Goal: Communication & Community: Share content

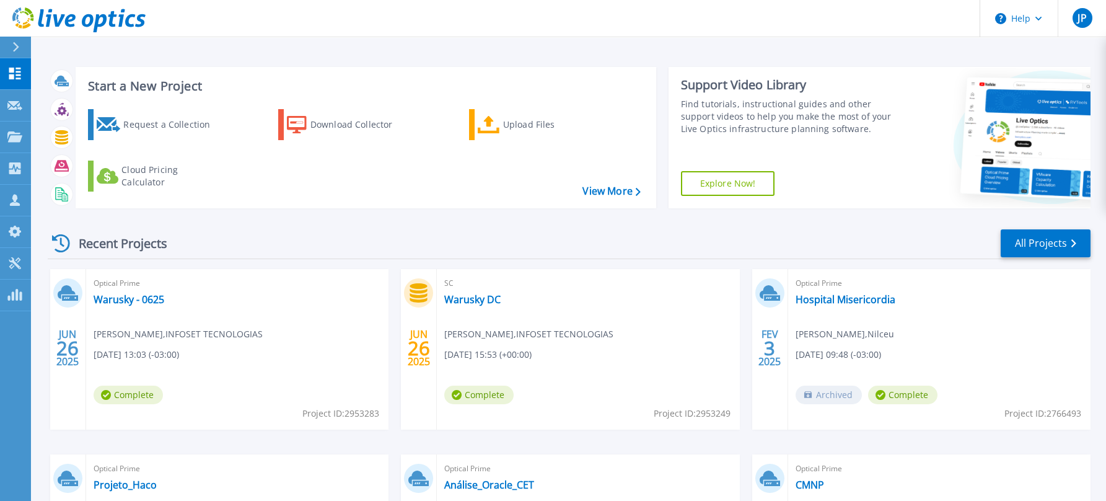
scroll to position [82, 0]
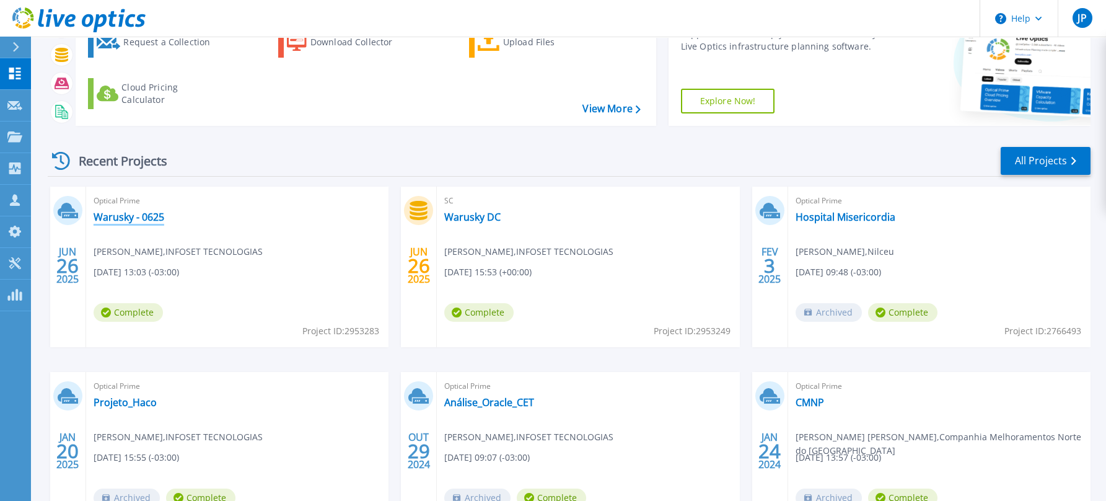
click at [120, 220] on link "Warusky - 0625" at bounding box center [129, 217] width 71 height 12
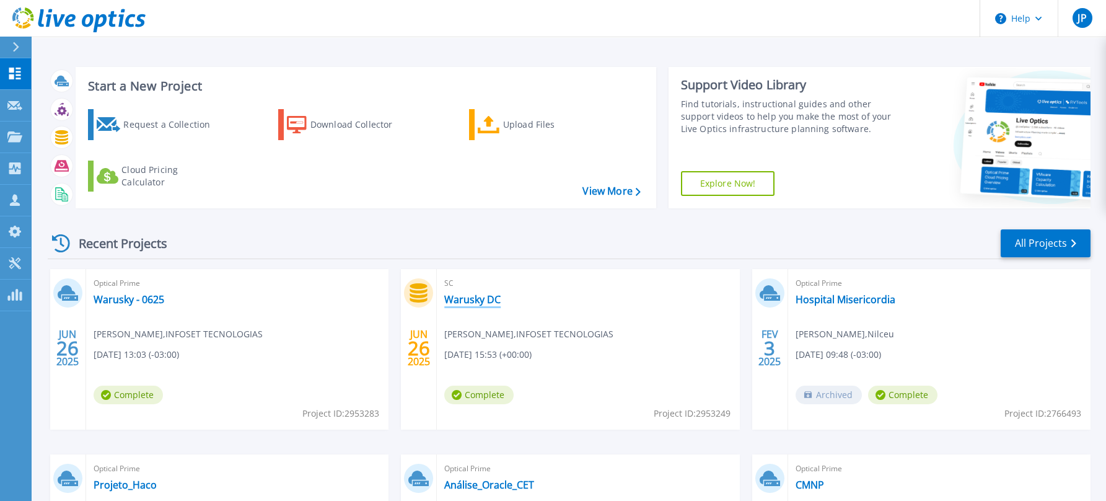
click at [470, 301] on link "Warusky DC" at bounding box center [472, 299] width 56 height 12
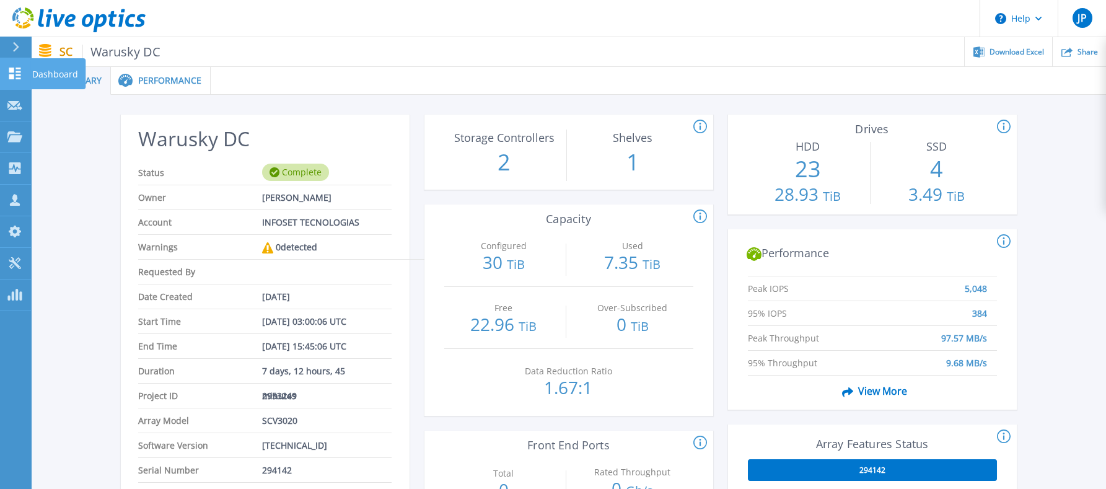
click at [12, 77] on icon at bounding box center [15, 74] width 12 height 12
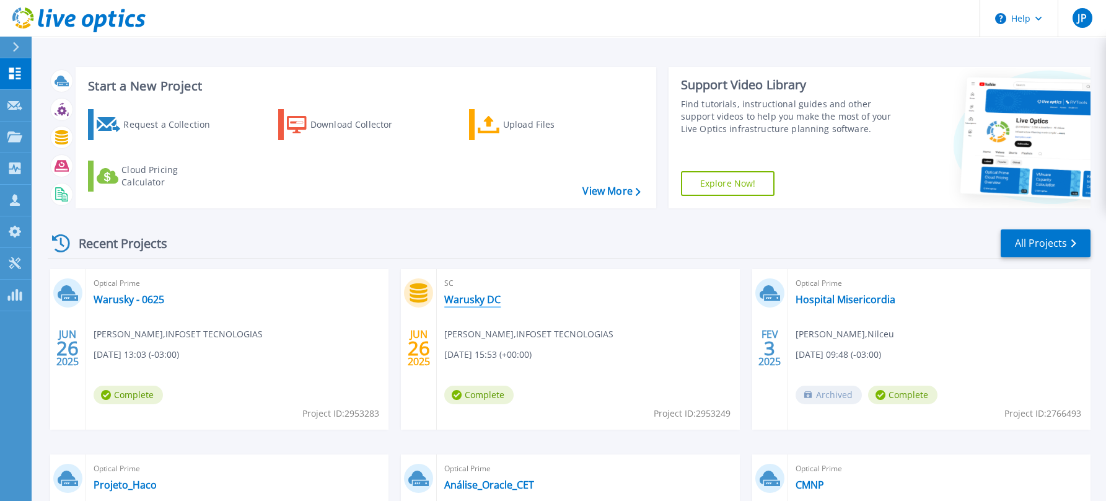
click at [462, 297] on link "Warusky DC" at bounding box center [472, 299] width 56 height 12
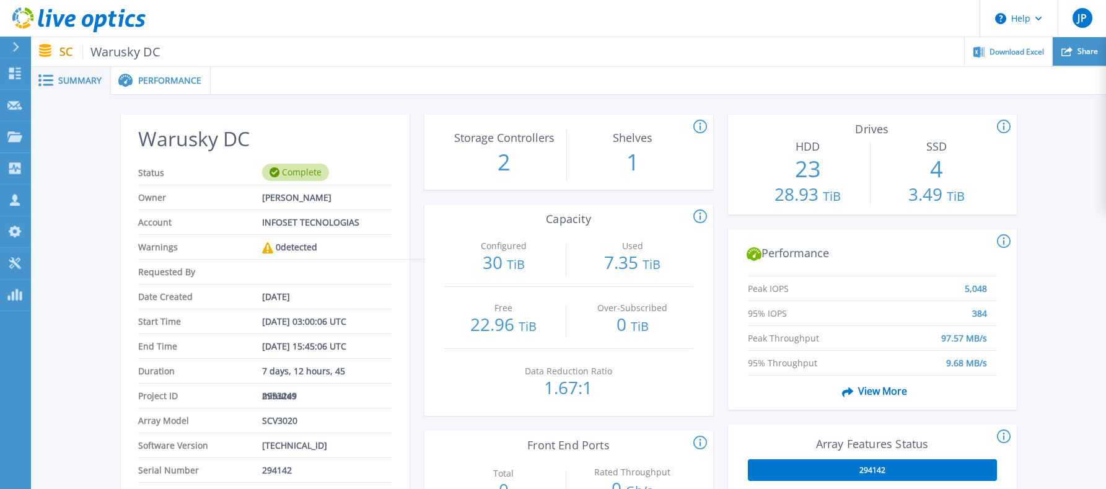
click at [1070, 58] on div "Share" at bounding box center [1079, 51] width 53 height 29
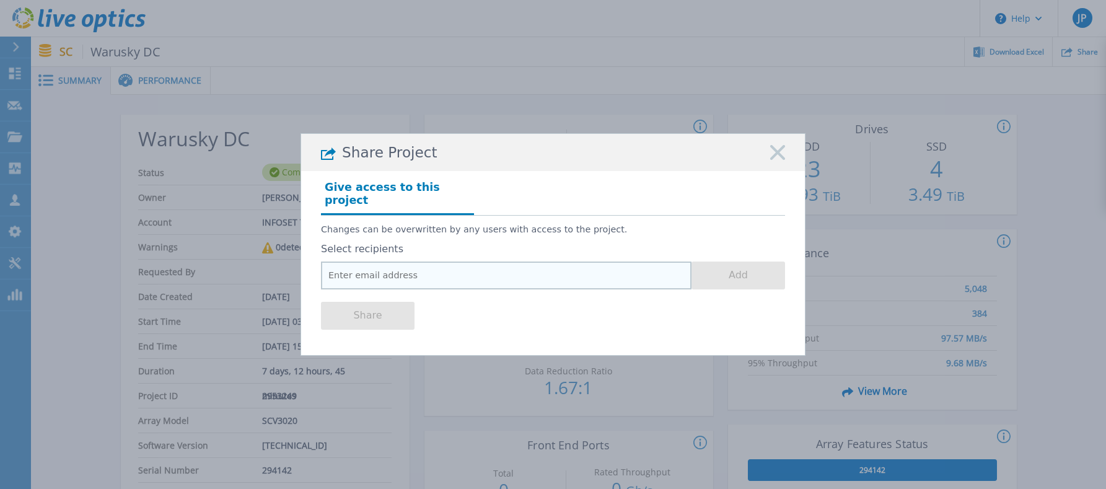
click at [445, 265] on input "email" at bounding box center [506, 276] width 371 height 28
paste input "douglas.mazoni@dell.com"
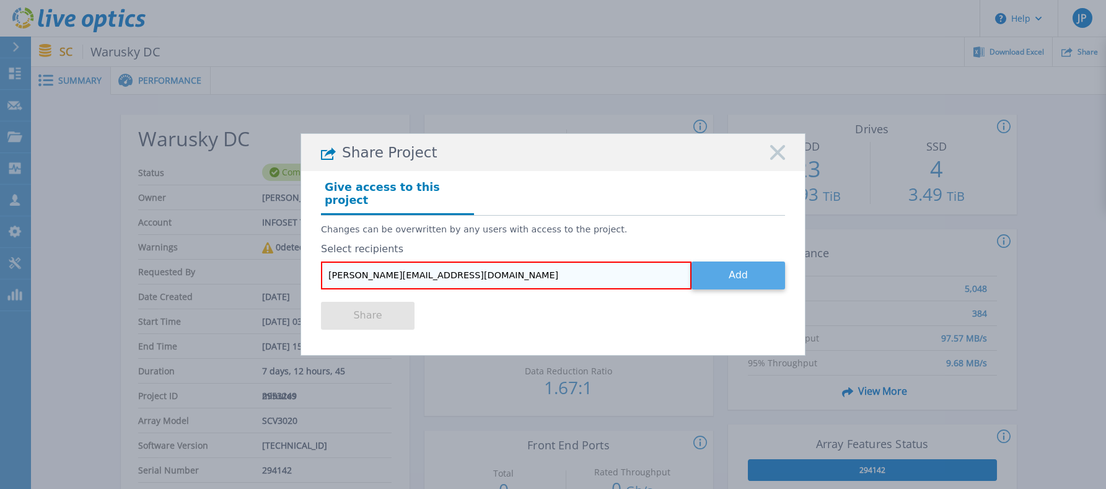
type input "douglas.mazoni@dell.com"
click at [744, 272] on button "Add" at bounding box center [739, 276] width 94 height 28
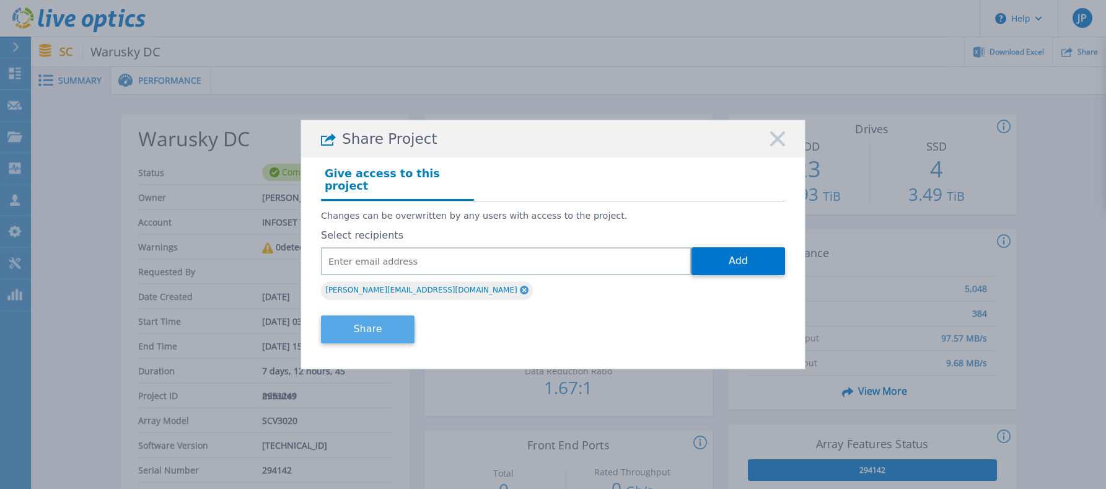
click at [381, 323] on button "Share" at bounding box center [368, 329] width 94 height 28
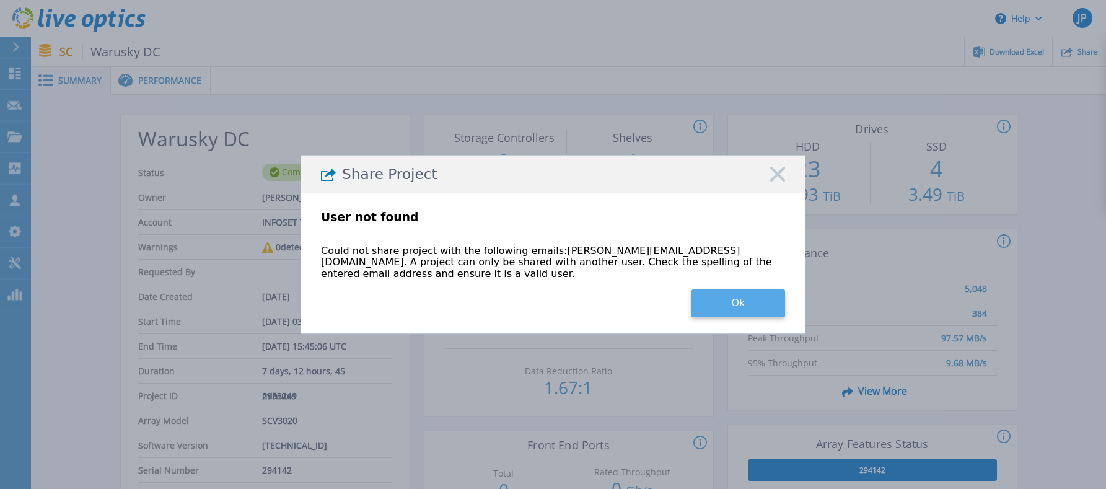
click at [740, 298] on button "Ok" at bounding box center [739, 303] width 94 height 28
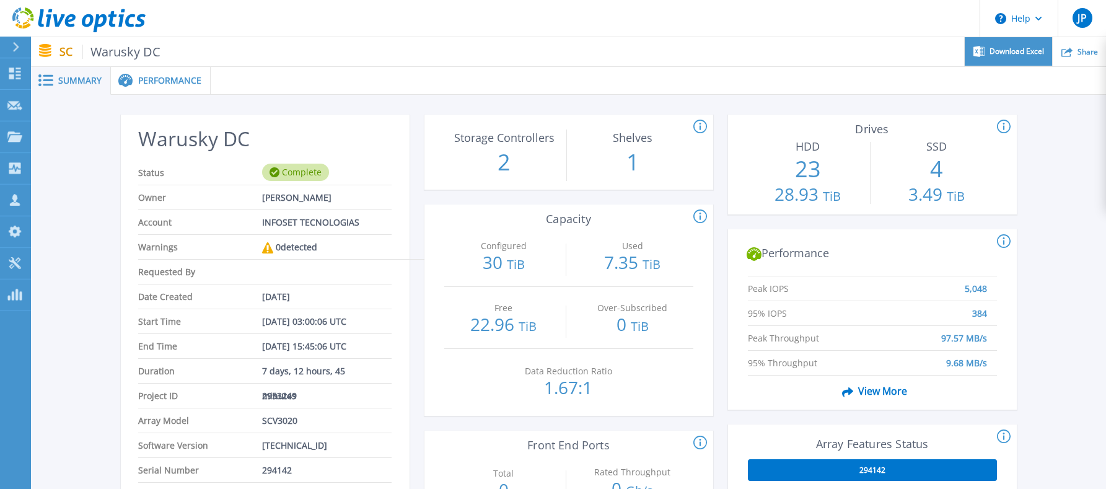
click at [1014, 53] on span "Download Excel" at bounding box center [1017, 51] width 55 height 7
click at [148, 85] on span "Performance" at bounding box center [169, 80] width 63 height 9
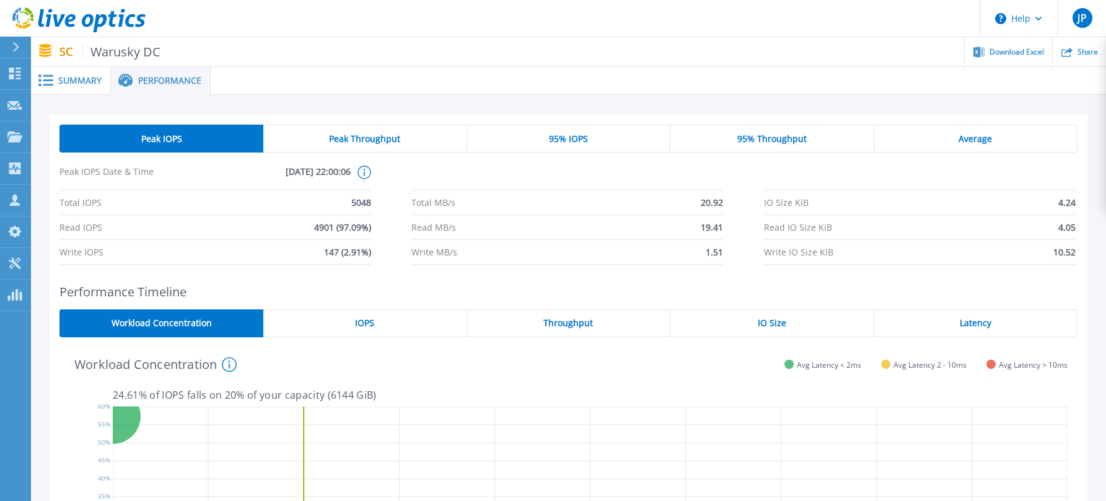
click at [76, 80] on span "Summary" at bounding box center [79, 80] width 43 height 9
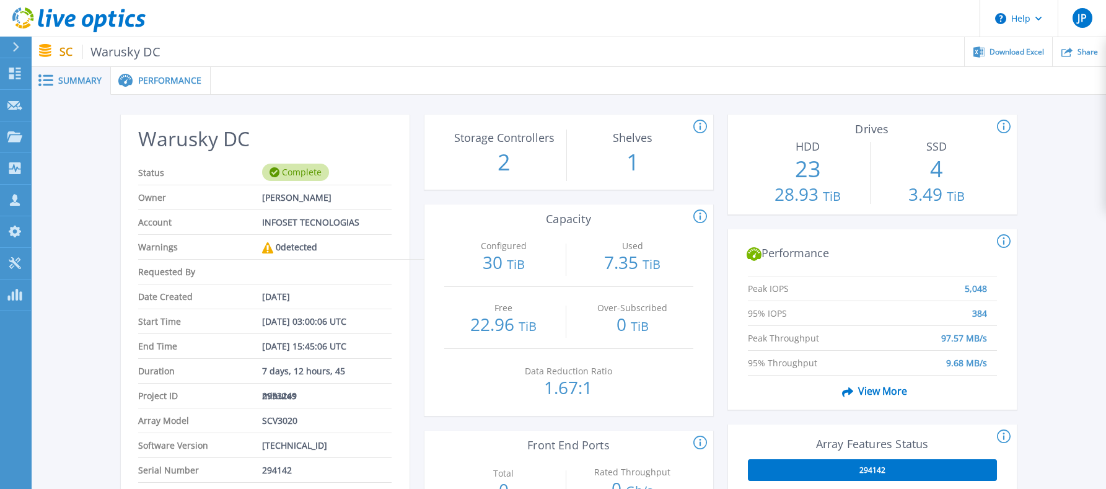
click at [181, 81] on span "Performance" at bounding box center [169, 80] width 63 height 9
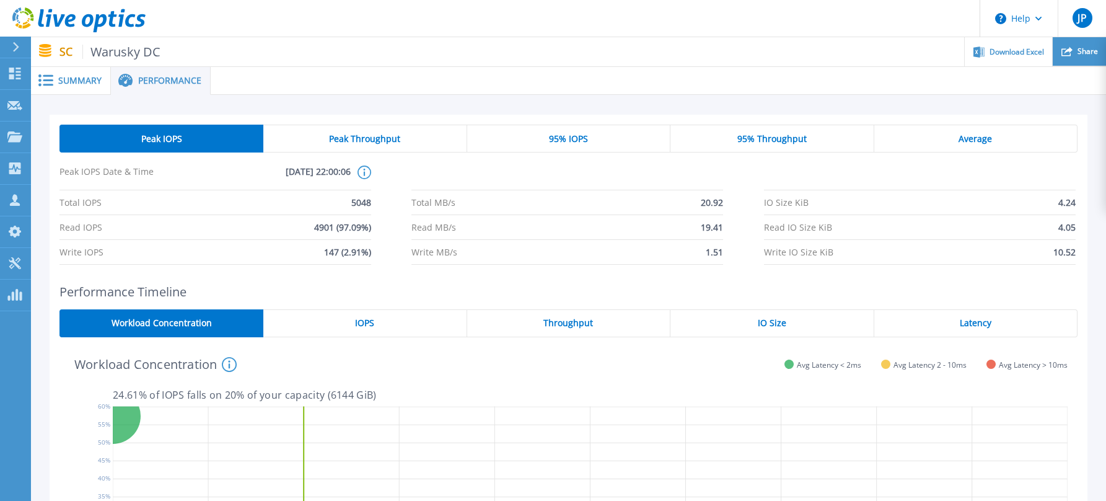
click at [1068, 51] on icon at bounding box center [1067, 51] width 11 height 9
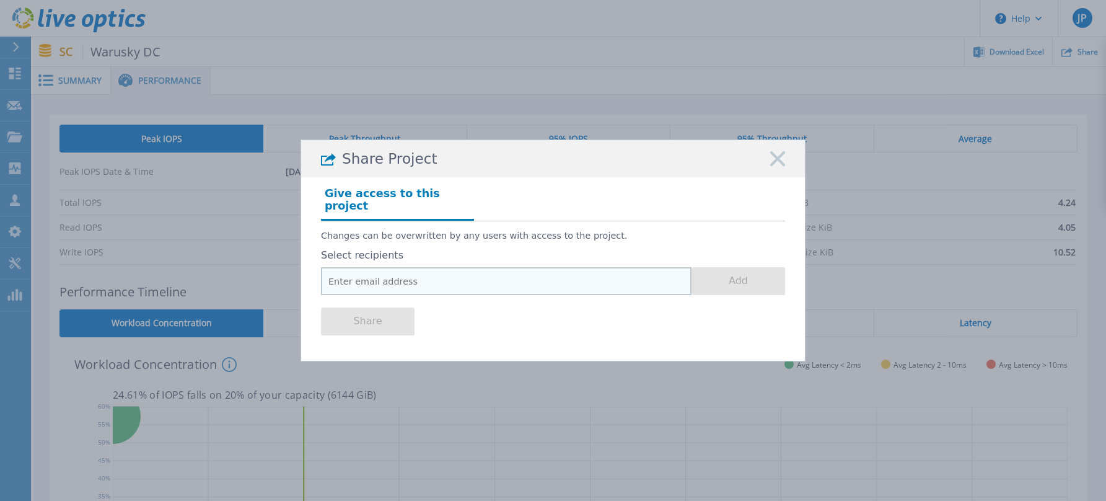
click at [409, 277] on input "email" at bounding box center [506, 281] width 371 height 28
paste input "douglas.mazoni@dell.com"
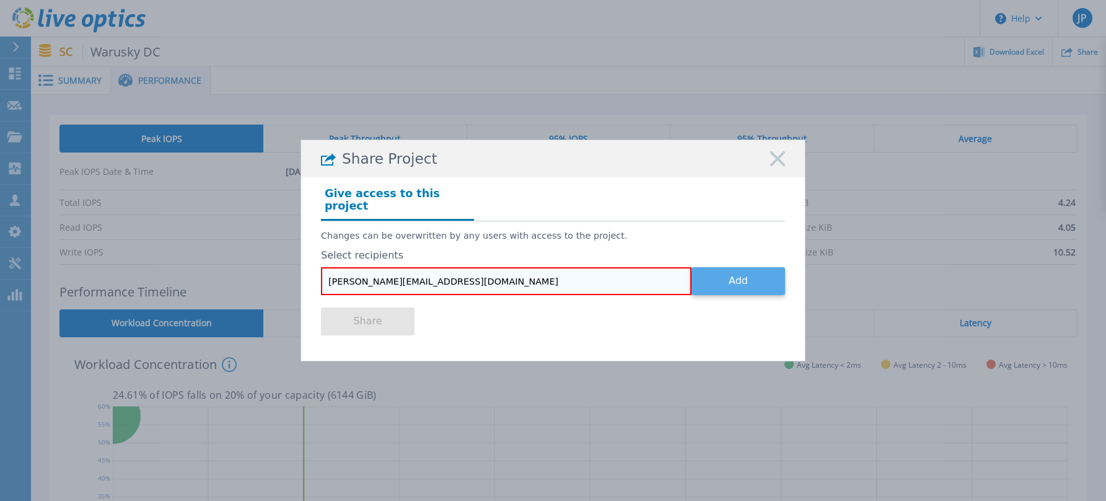
type input "douglas.mazoni@dell.com"
click at [746, 270] on button "Add" at bounding box center [739, 281] width 94 height 28
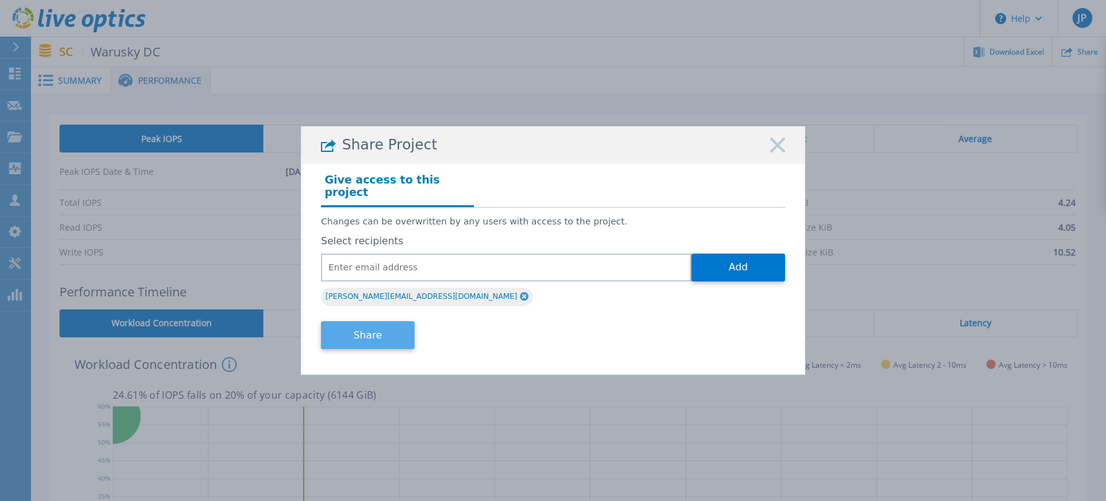
click at [392, 325] on button "Share" at bounding box center [368, 335] width 94 height 28
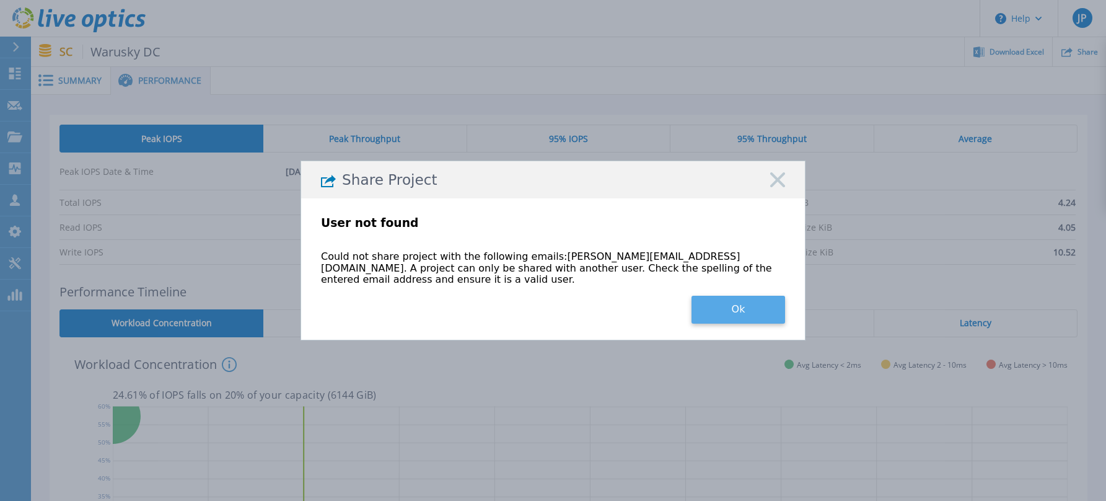
click at [734, 306] on button "Ok" at bounding box center [739, 310] width 94 height 28
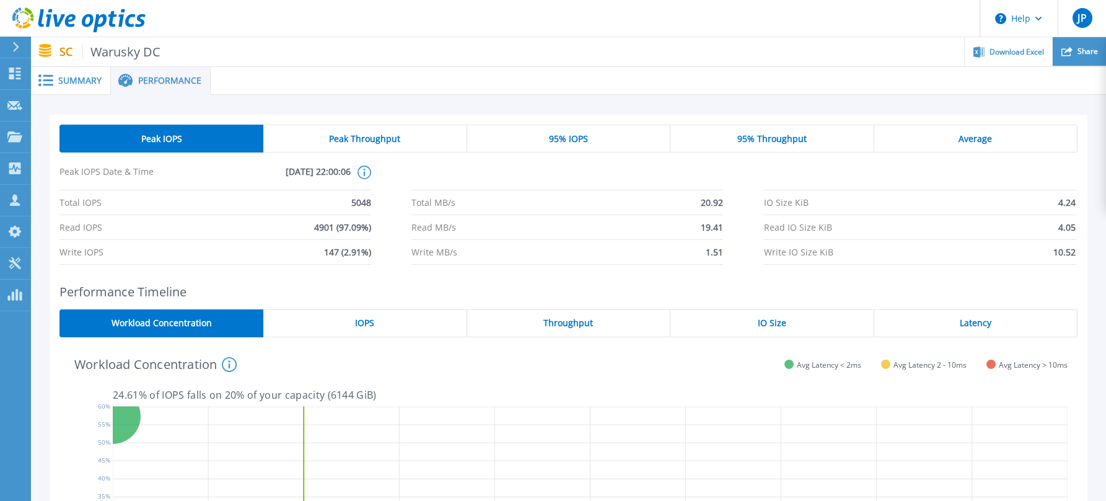
click at [1080, 53] on span "Share" at bounding box center [1088, 51] width 20 height 7
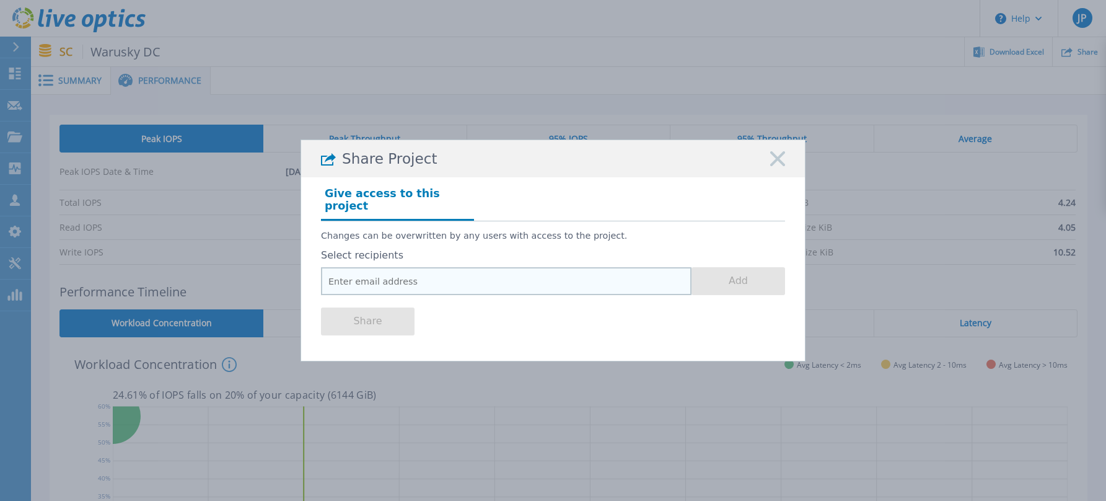
click at [473, 271] on input "email" at bounding box center [506, 281] width 371 height 28
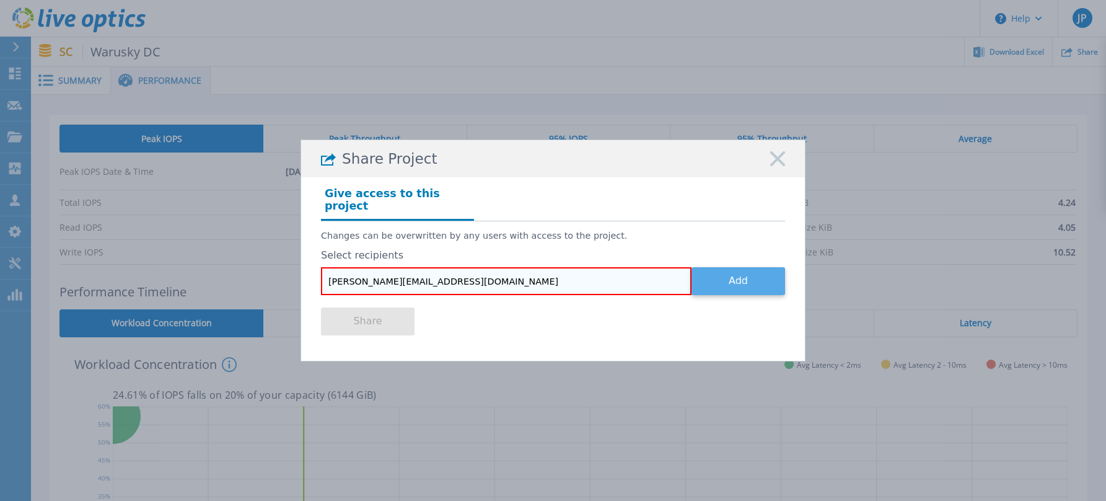
type input "[PERSON_NAME][EMAIL_ADDRESS][DOMAIN_NAME]"
click at [711, 281] on button "Add" at bounding box center [739, 281] width 94 height 28
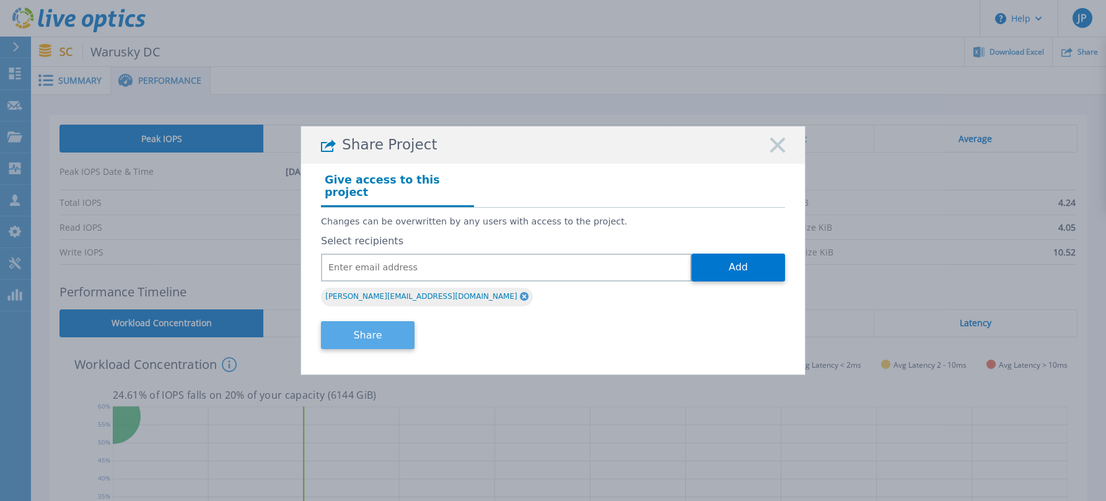
click at [384, 327] on button "Share" at bounding box center [368, 335] width 94 height 28
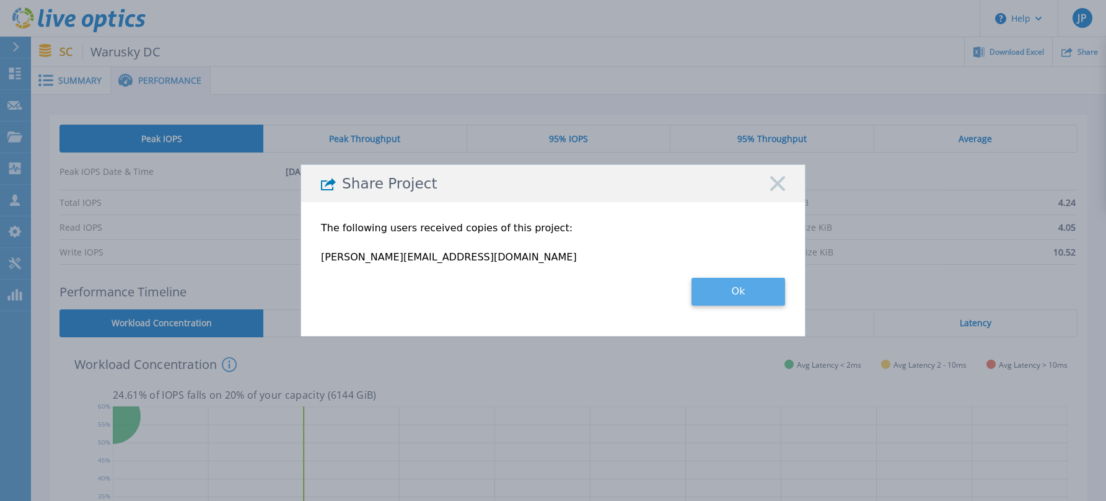
click at [721, 292] on button "Ok" at bounding box center [739, 292] width 94 height 28
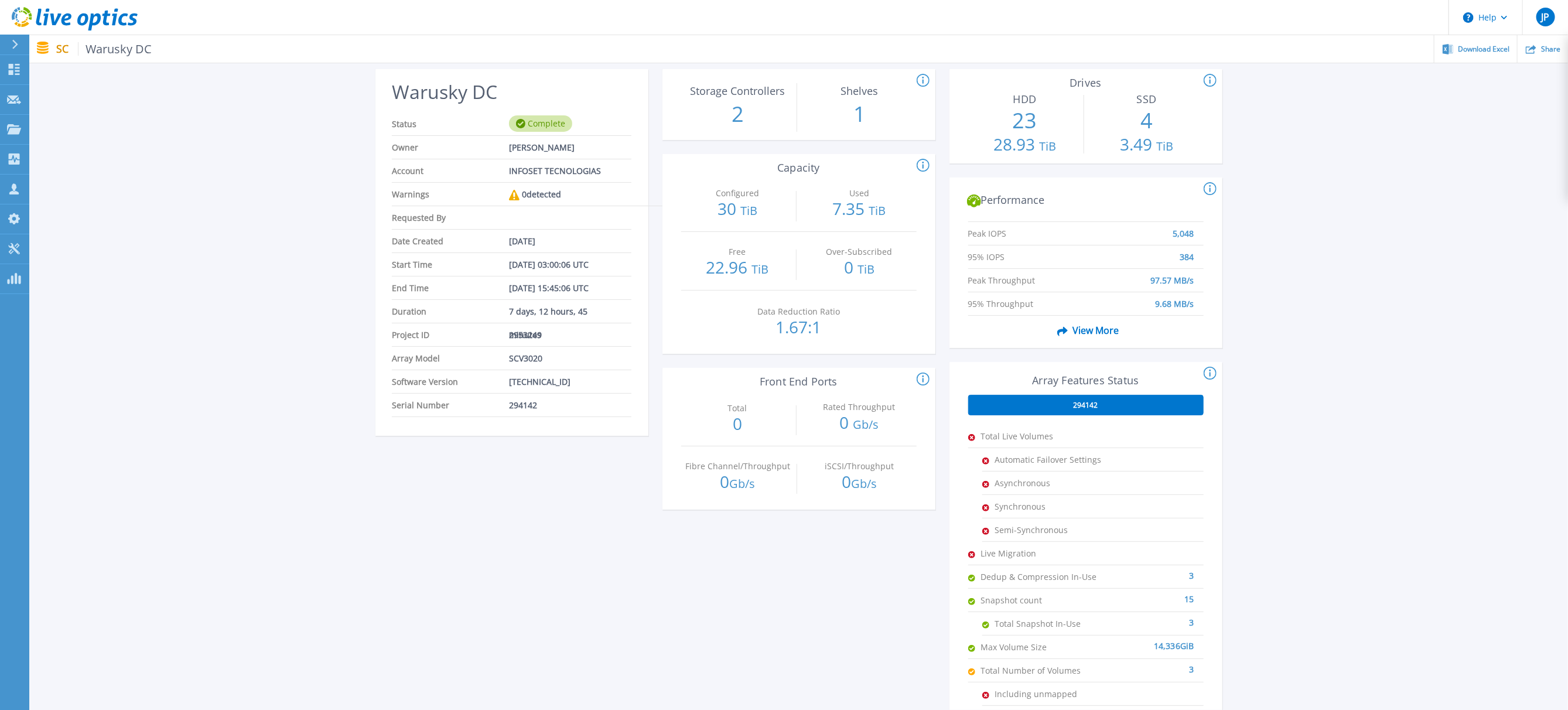
scroll to position [156, 0]
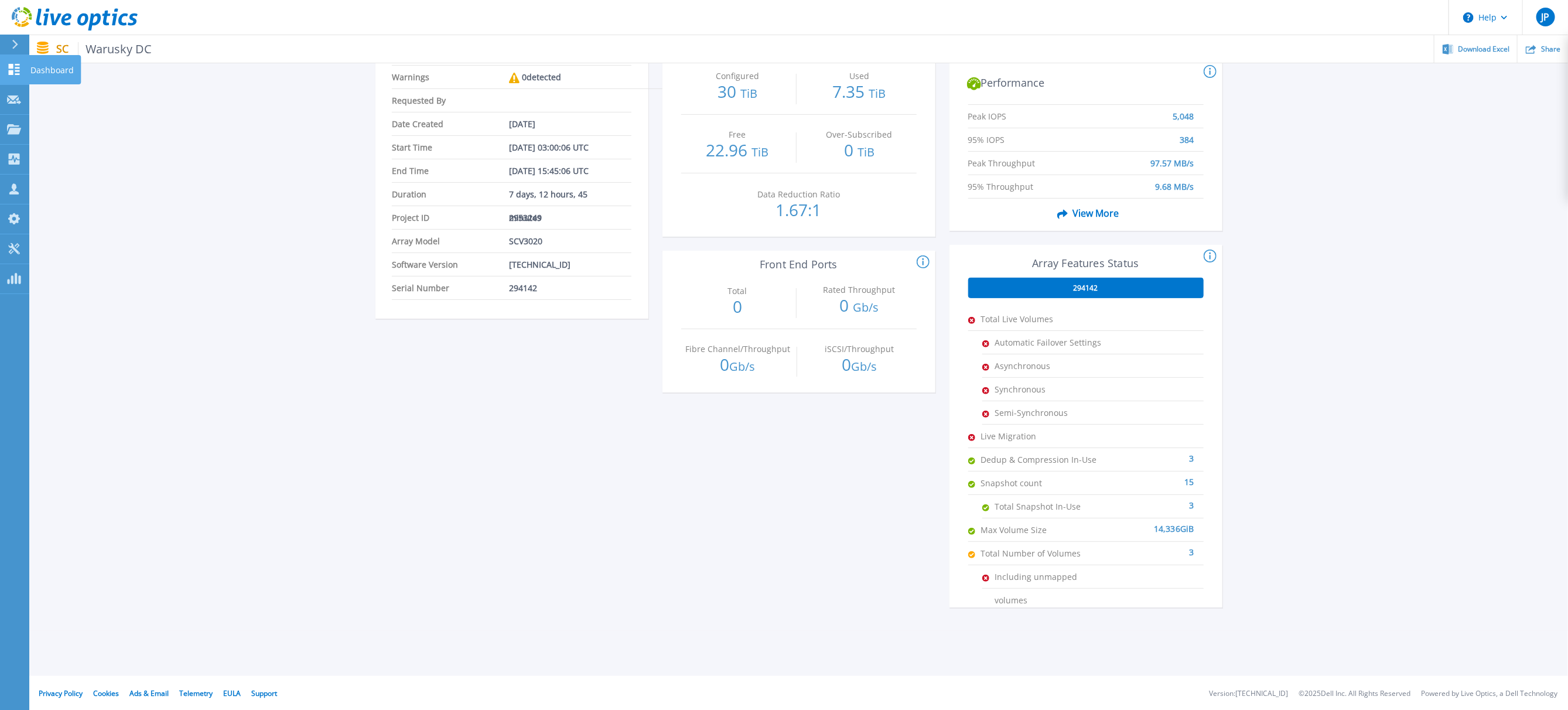
click at [15, 75] on icon at bounding box center [14, 70] width 11 height 11
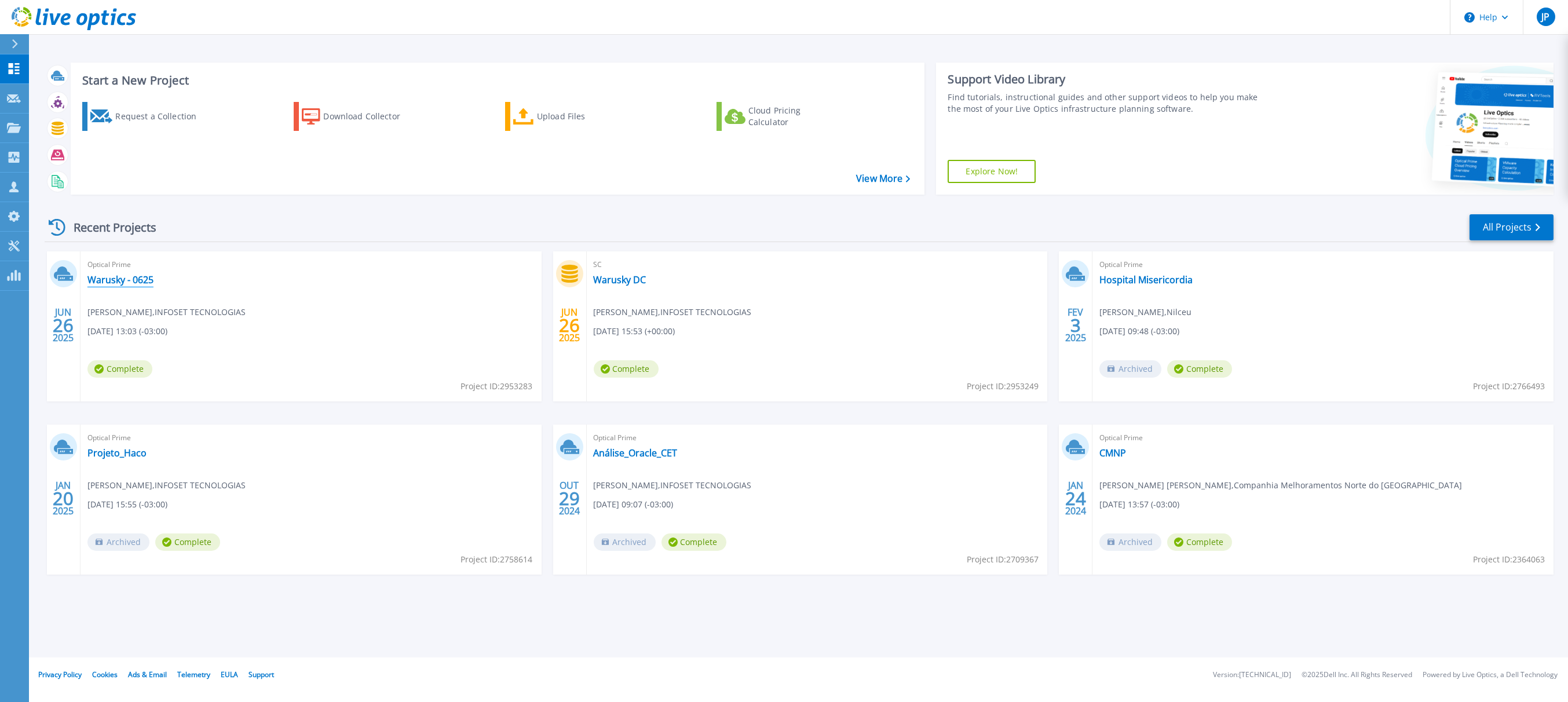
click at [121, 280] on link "Warusky - 0625" at bounding box center [121, 279] width 66 height 11
